Goal: Communication & Community: Participate in discussion

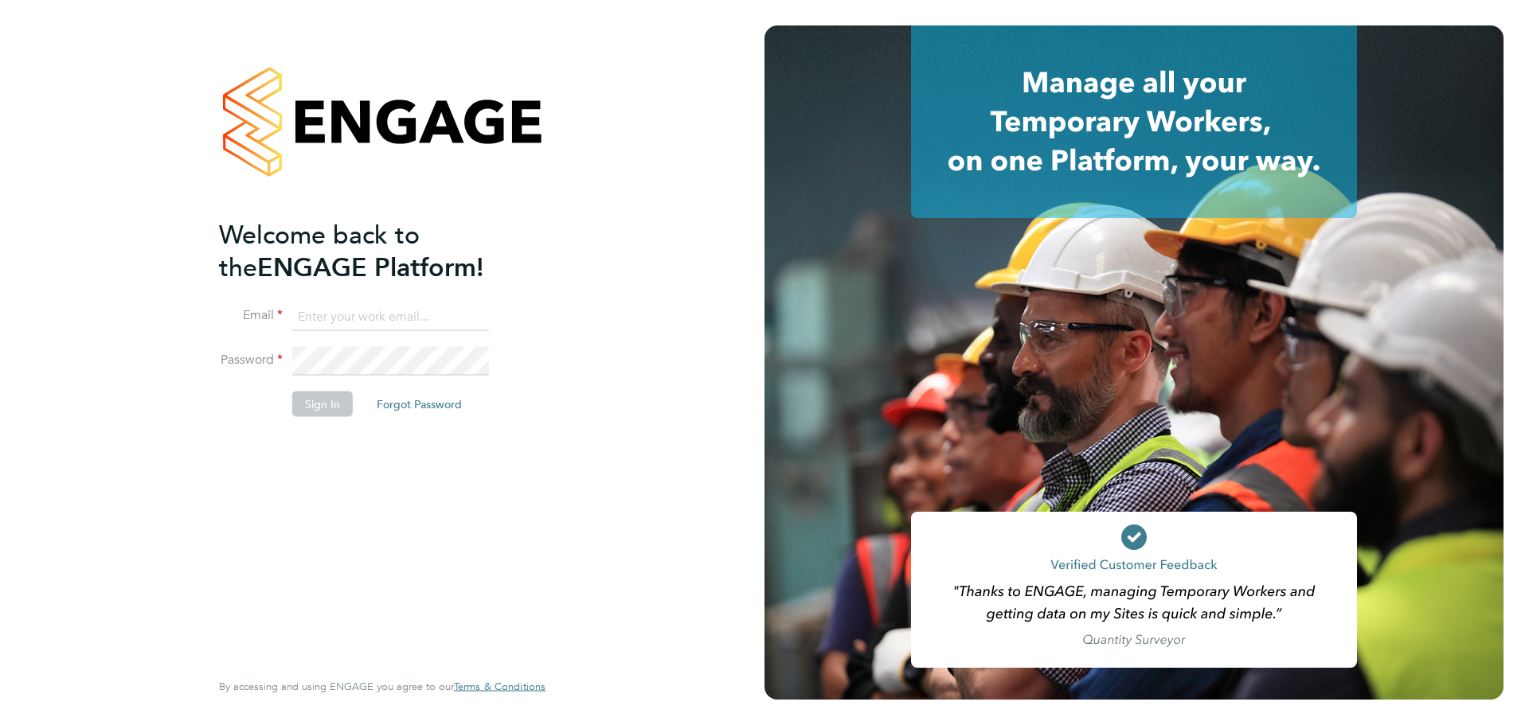
type input "louis@xede.co.uk"
click at [326, 404] on button "Sign In" at bounding box center [322, 404] width 61 height 25
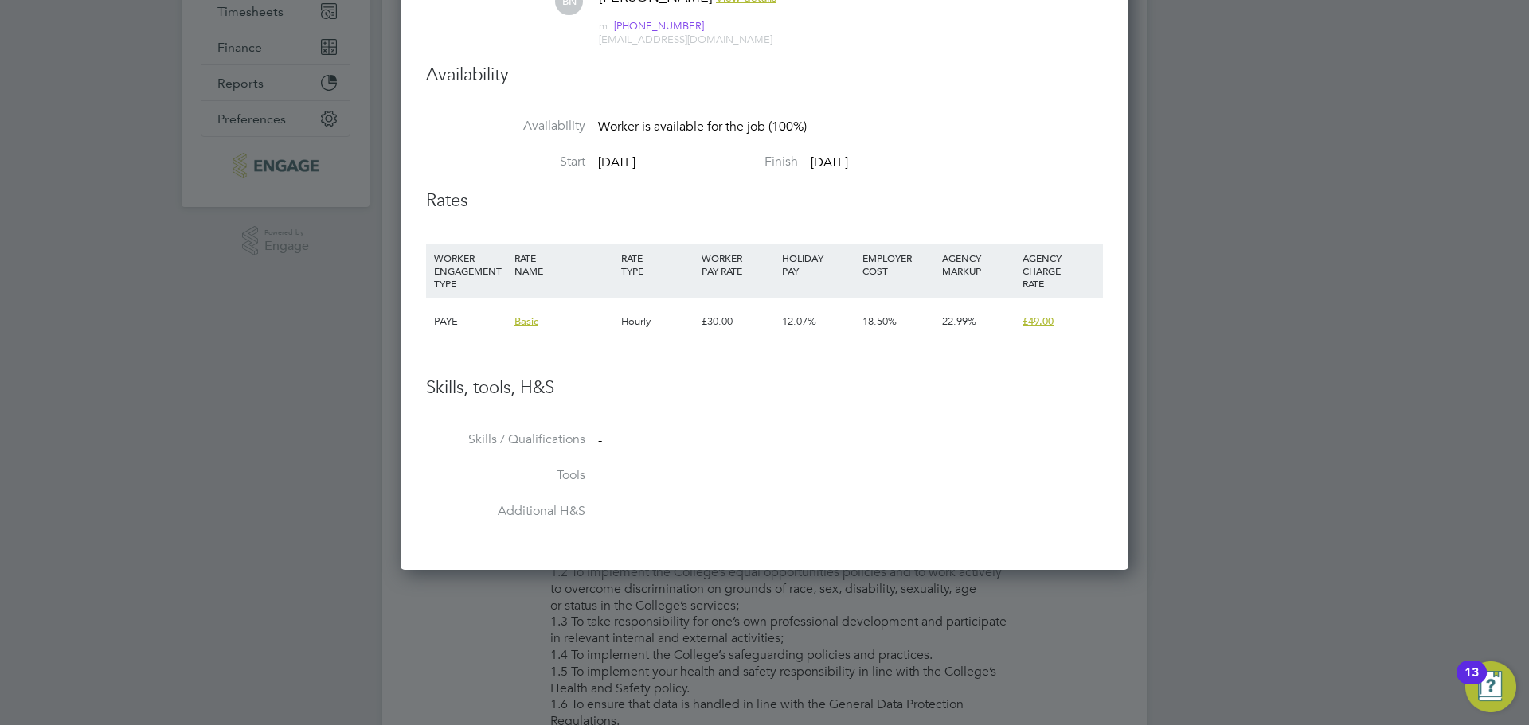
click at [1342, 280] on div at bounding box center [764, 362] width 1529 height 725
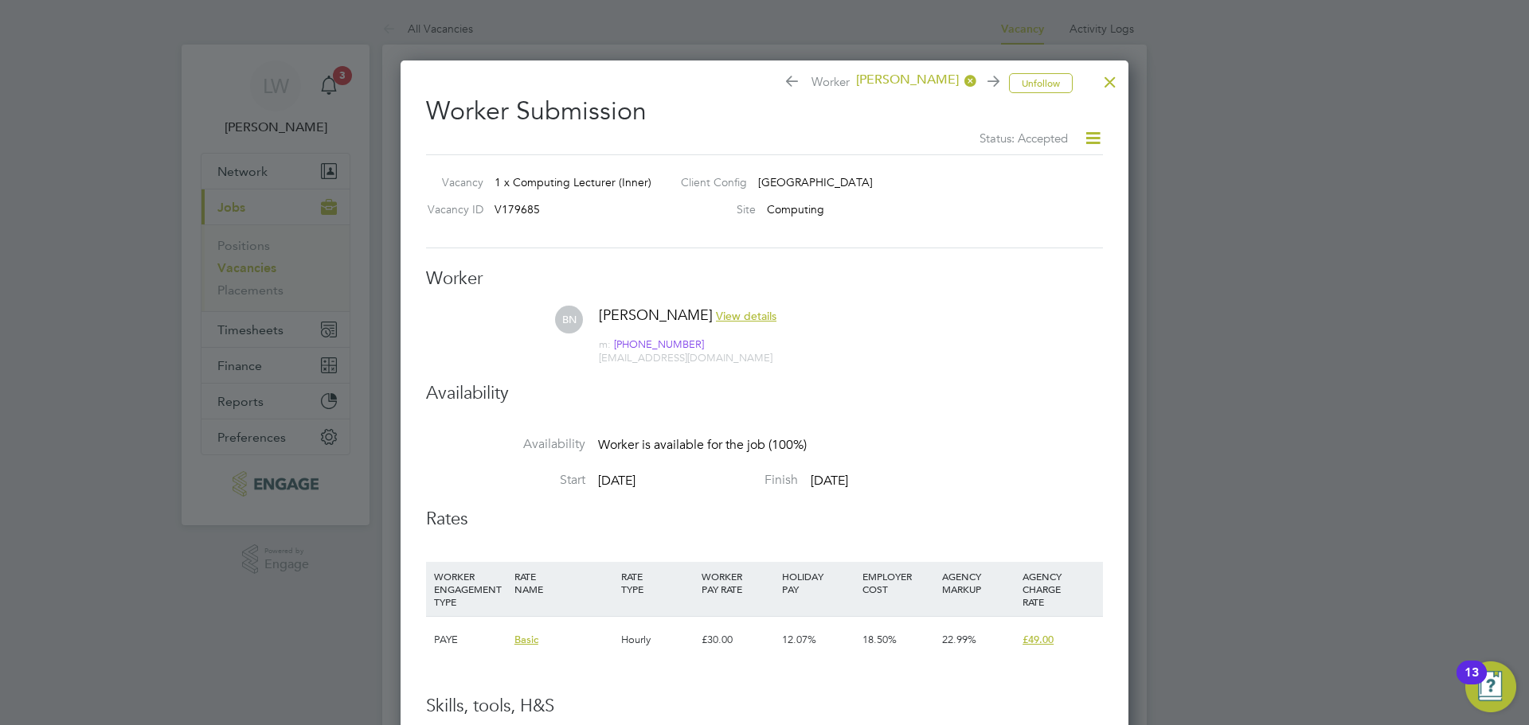
click at [1098, 136] on icon at bounding box center [1093, 138] width 20 height 20
click at [1053, 217] on li "Confirm" at bounding box center [1065, 220] width 68 height 22
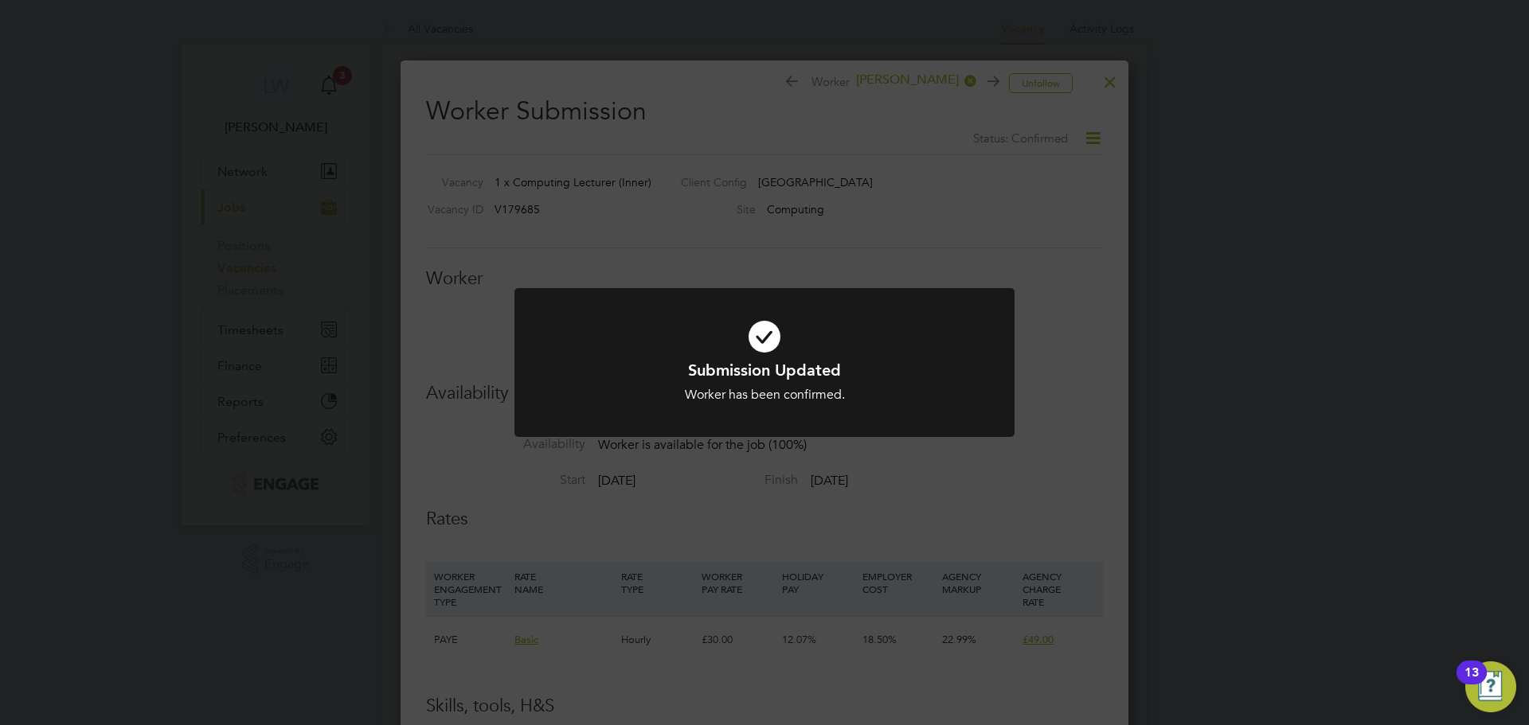
click at [931, 235] on div "Submission Updated Worker has been confirmed. Cancel Okay" at bounding box center [764, 362] width 1529 height 725
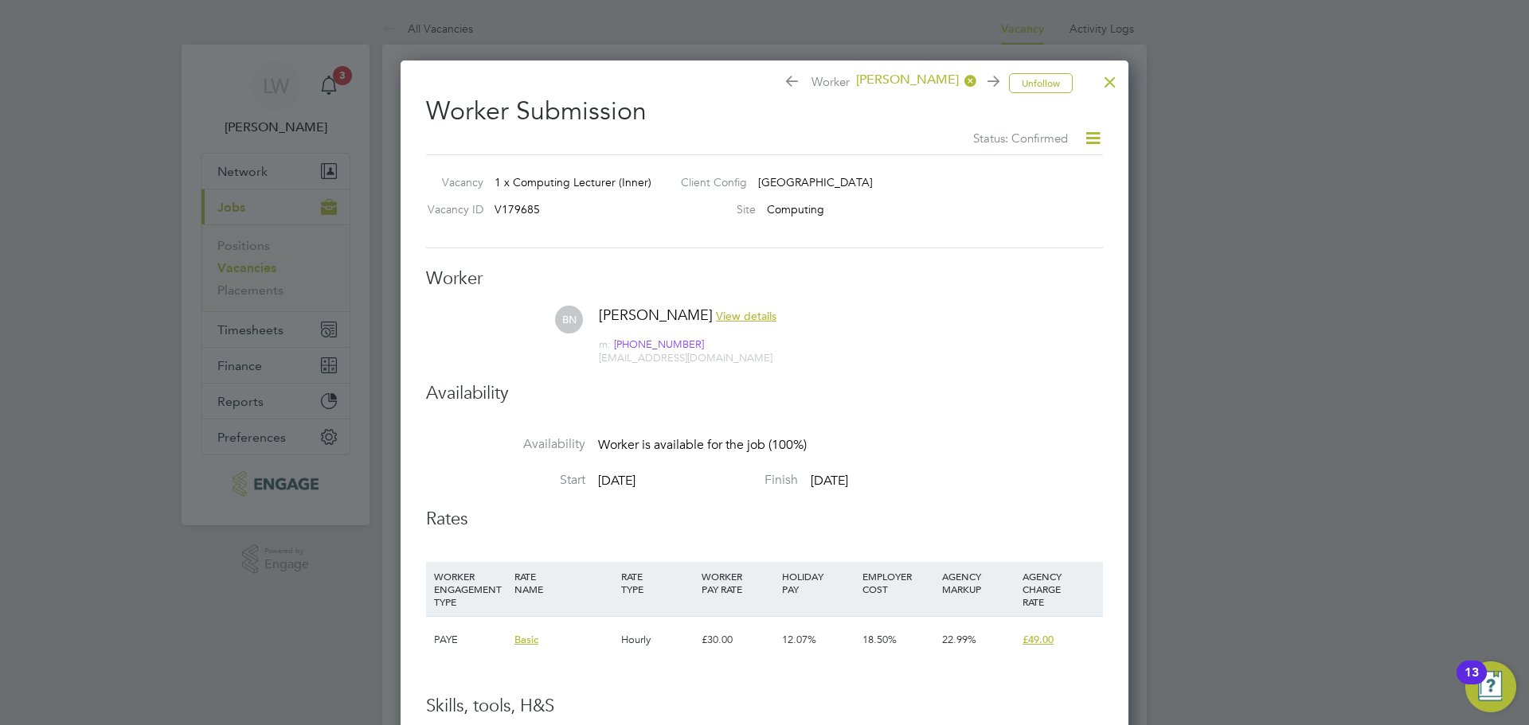
click at [1108, 79] on div at bounding box center [1110, 78] width 29 height 29
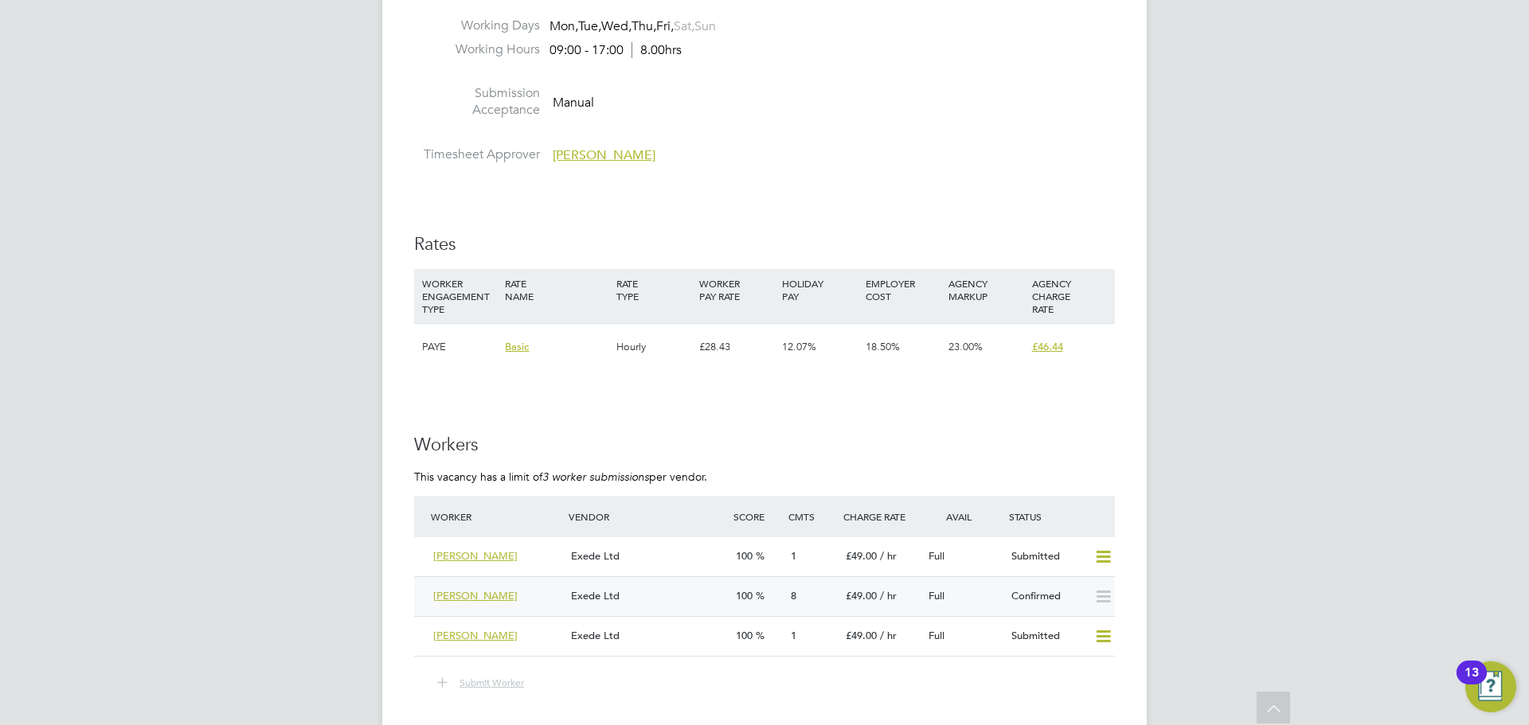
click at [702, 595] on div "Exede Ltd" at bounding box center [647, 597] width 165 height 26
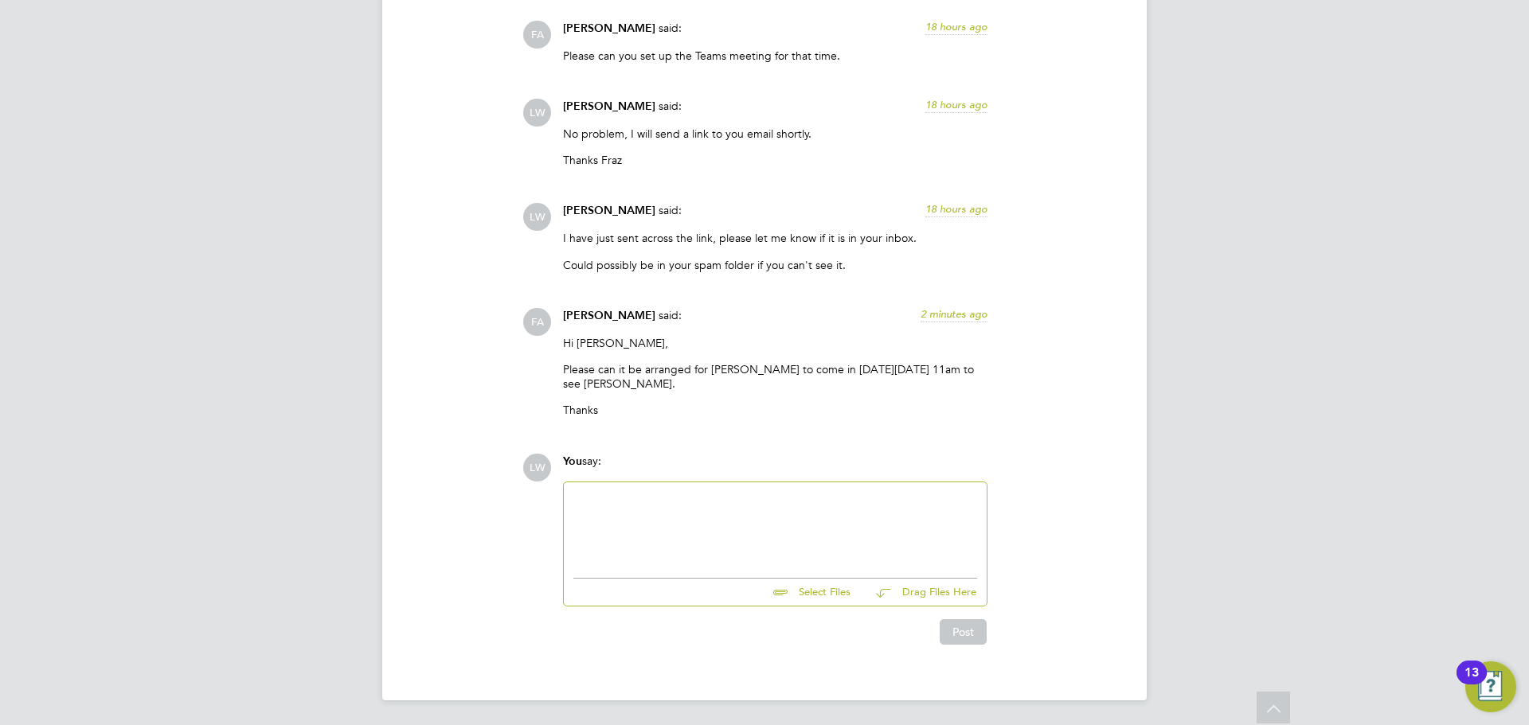
click at [657, 514] on div at bounding box center [775, 526] width 404 height 68
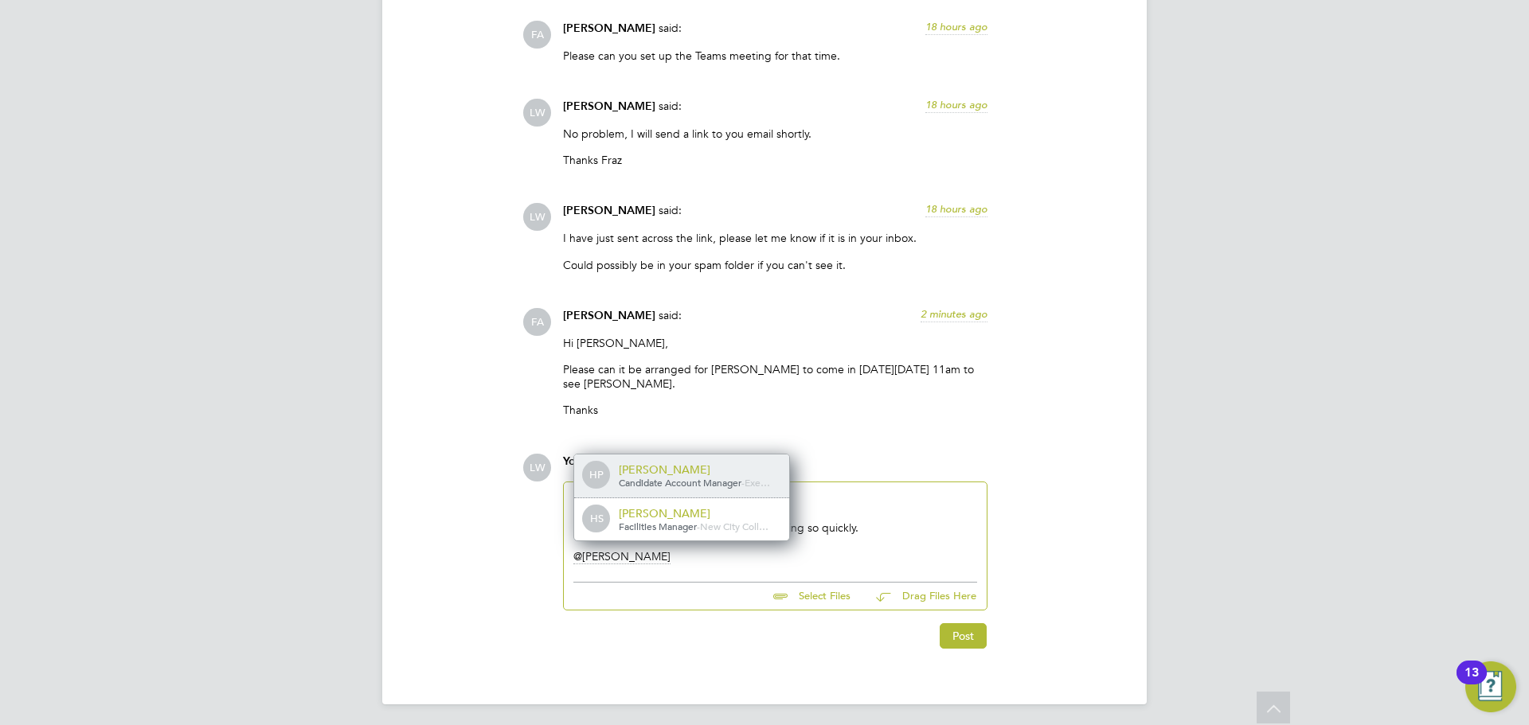
click at [667, 477] on span "Candidate Account Manager" at bounding box center [680, 482] width 123 height 13
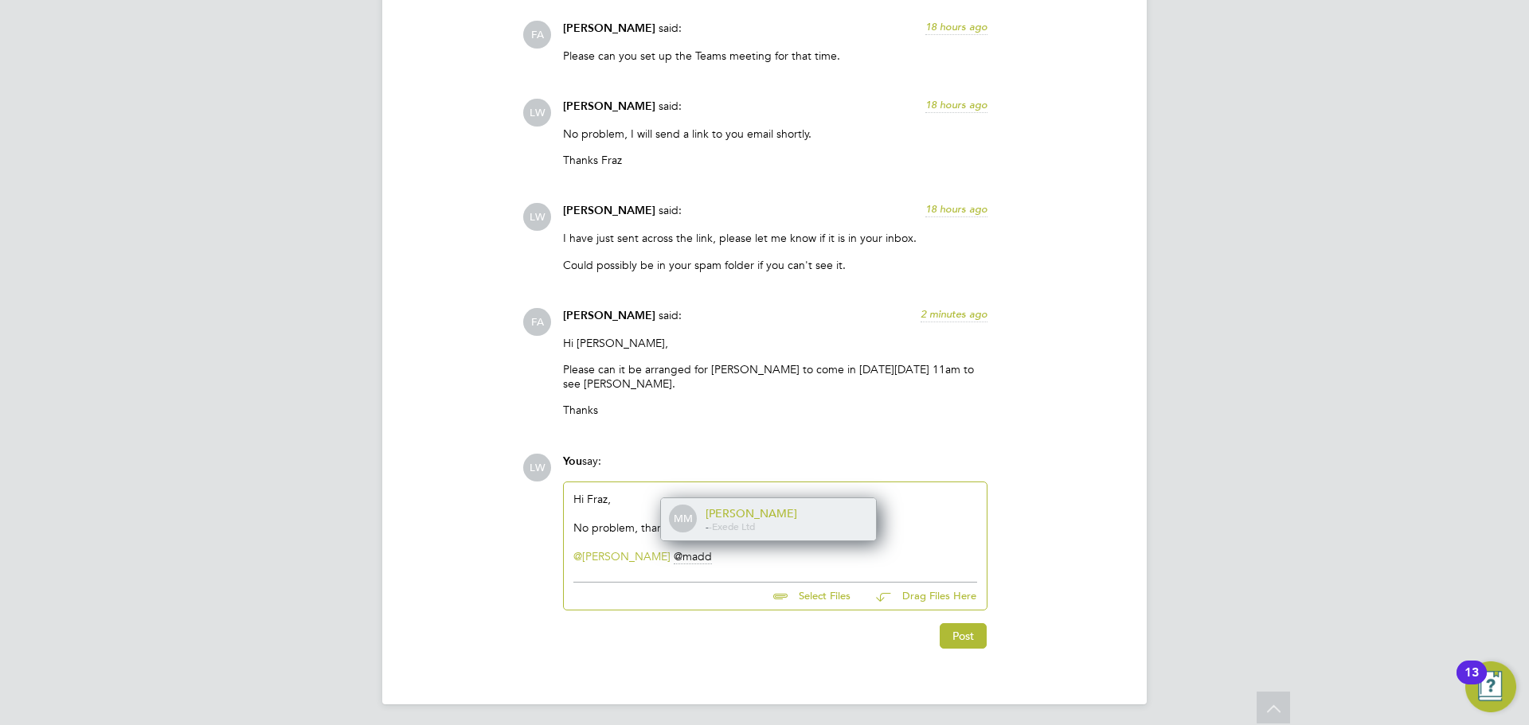
click at [776, 525] on div "- - Exede Ltd" at bounding box center [785, 527] width 159 height 13
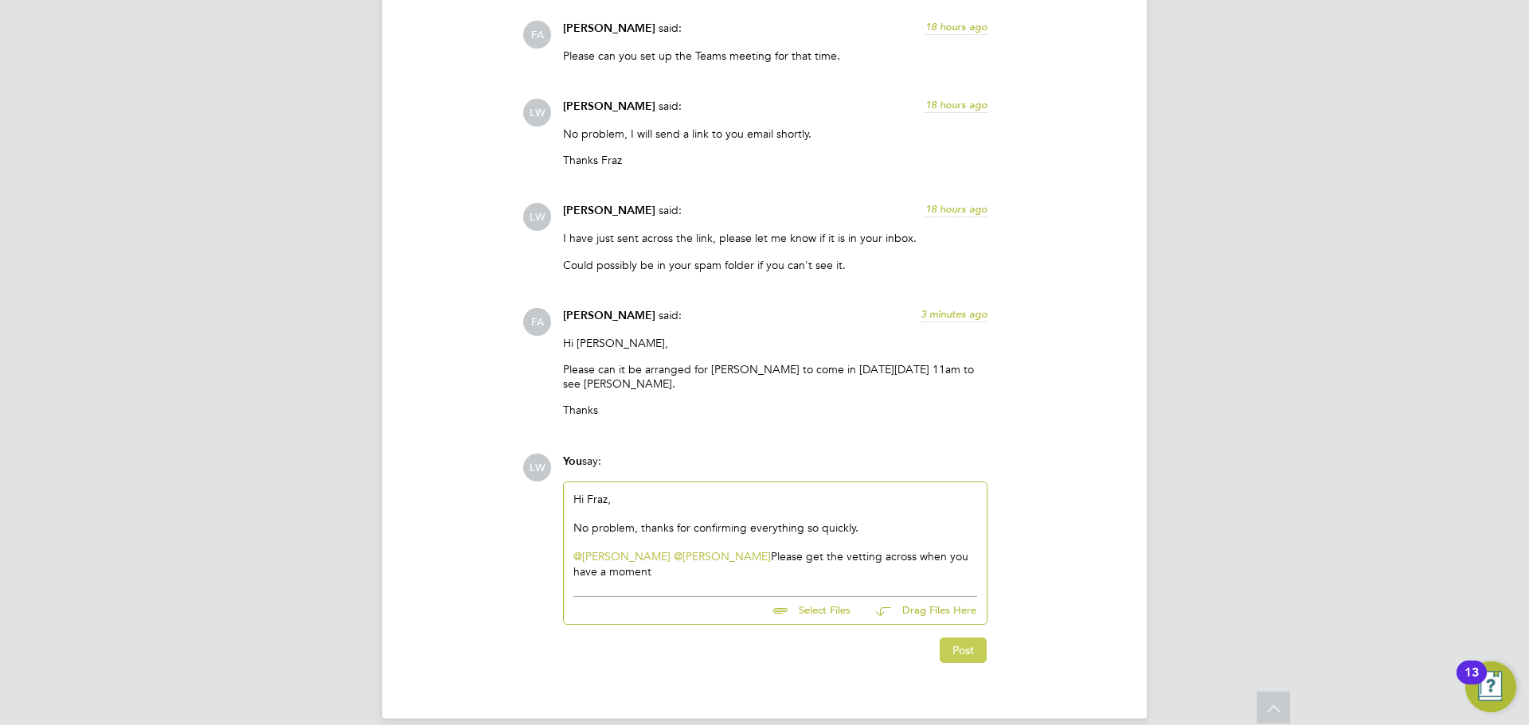
click at [957, 646] on button "Post" at bounding box center [963, 650] width 47 height 25
